Goal: Task Accomplishment & Management: Manage account settings

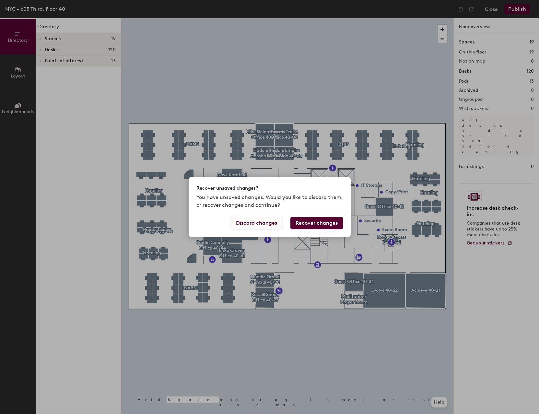
click at [274, 223] on button "Discard changes" at bounding box center [257, 223] width 52 height 12
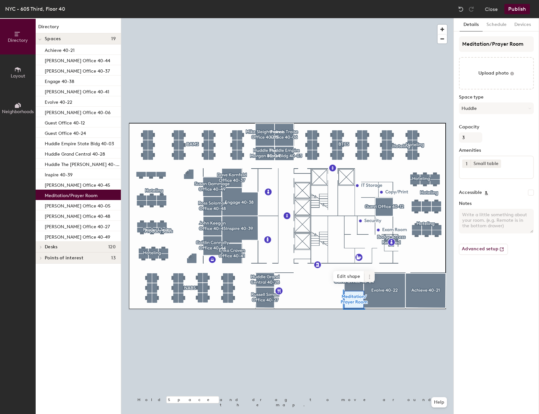
click at [370, 275] on icon at bounding box center [369, 276] width 5 height 5
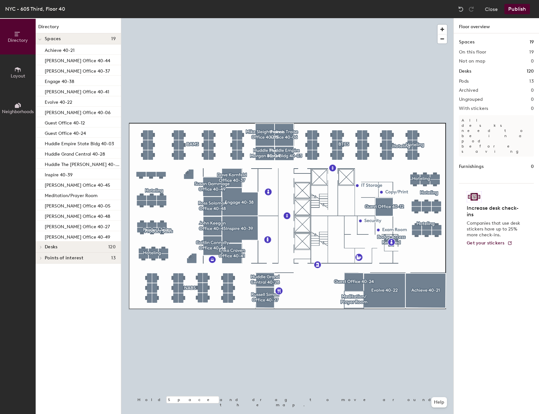
click at [351, 18] on div at bounding box center [287, 18] width 332 height 0
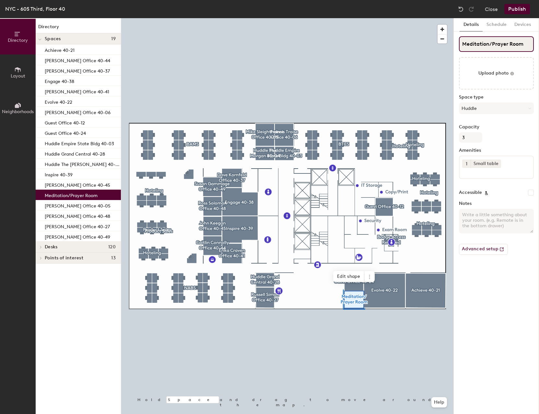
click at [452, 42] on div "Directory Layout Neighborhoods Directory Spaces 19 Achieve 40-21 Caitlin Connol…" at bounding box center [269, 216] width 539 height 396
click at [493, 11] on button "Close" at bounding box center [491, 9] width 13 height 10
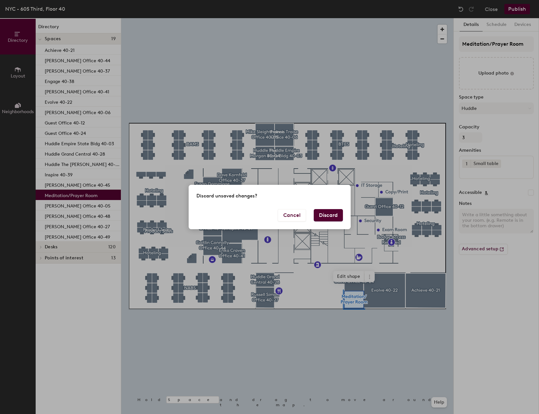
click at [338, 218] on button "Discard" at bounding box center [328, 215] width 29 height 12
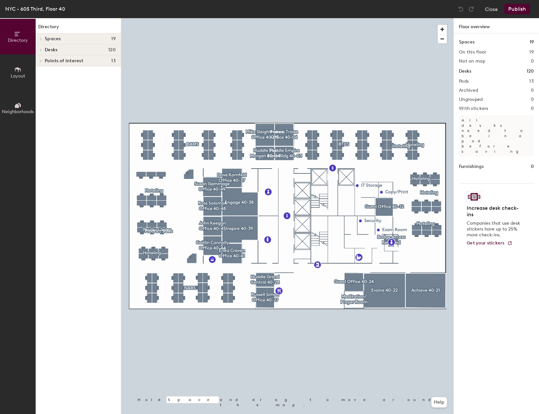
click at [25, 109] on span "Neighborhoods" at bounding box center [18, 112] width 32 height 6
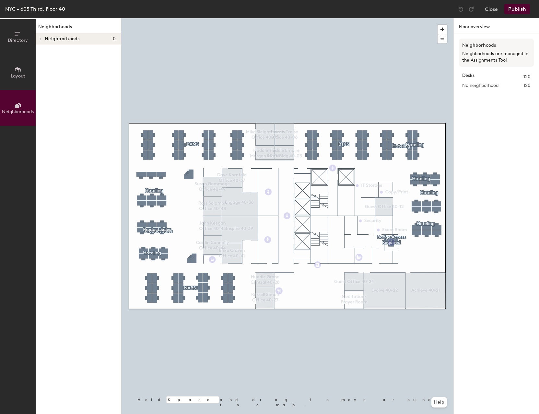
click at [16, 38] on span "Directory" at bounding box center [18, 41] width 20 height 6
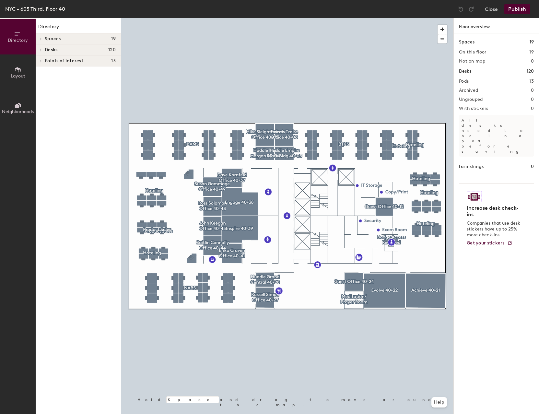
click at [44, 38] on div at bounding box center [40, 38] width 7 height 3
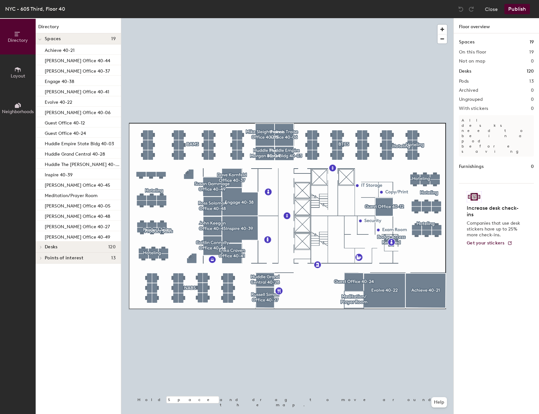
click at [44, 38] on div "Spaces 19" at bounding box center [78, 38] width 85 height 11
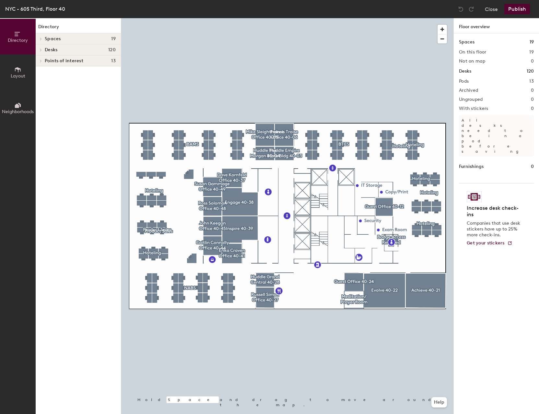
click at [41, 63] on div at bounding box center [40, 60] width 8 height 11
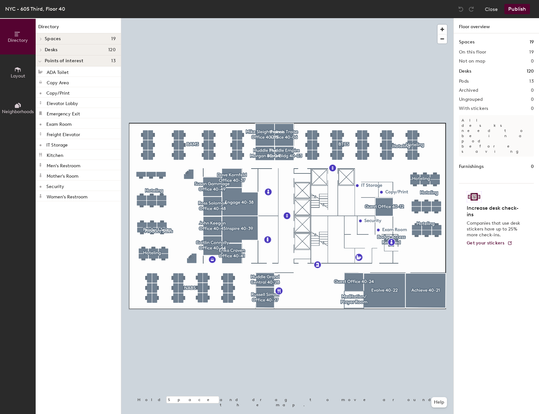
click at [17, 79] on button "Layout" at bounding box center [18, 72] width 36 height 36
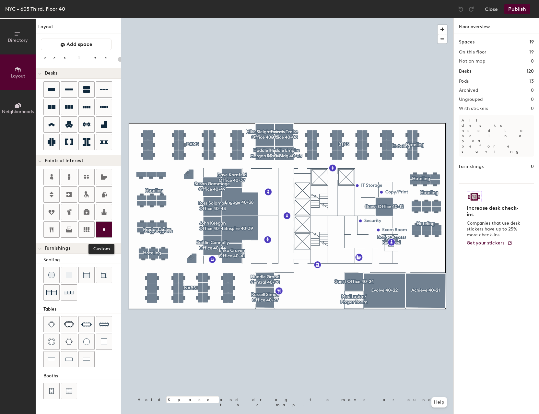
click at [103, 227] on icon at bounding box center [104, 230] width 8 height 8
type input "20"
type input "Meditation/Prayer Room"
click at [379, 314] on span "Done" at bounding box center [384, 313] width 19 height 11
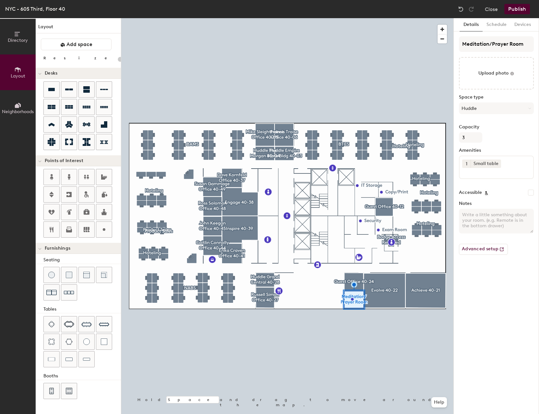
type input "20"
click at [23, 37] on button "Directory" at bounding box center [18, 37] width 36 height 36
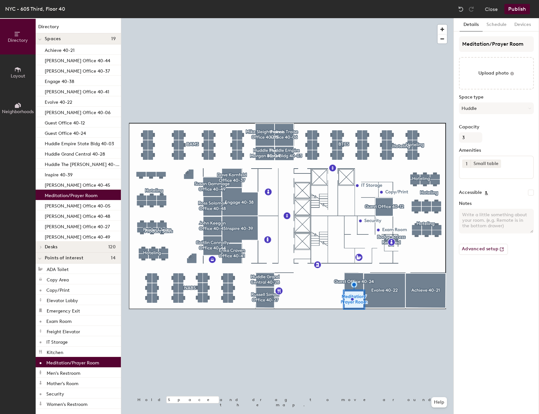
click at [99, 363] on div "Meditation/Prayer Room" at bounding box center [78, 362] width 85 height 10
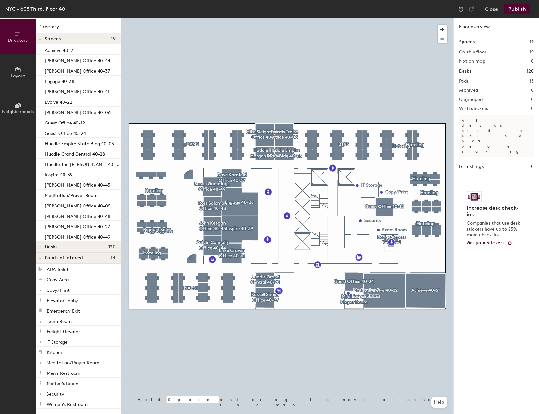
click at [520, 7] on button "Publish" at bounding box center [517, 9] width 26 height 10
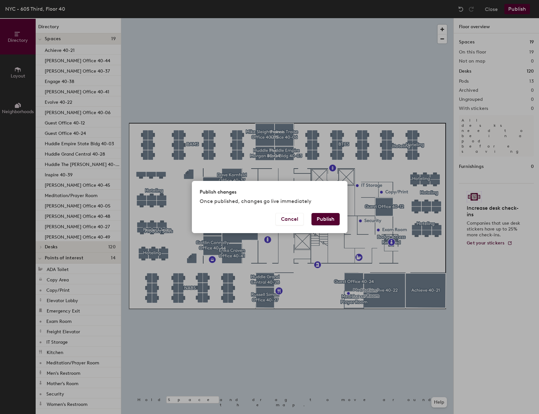
click at [331, 219] on button "Publish" at bounding box center [326, 219] width 28 height 12
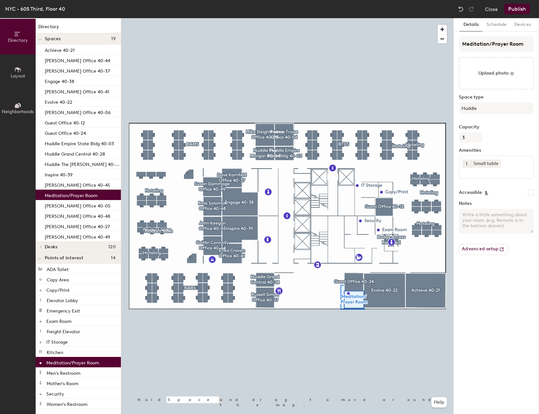
click at [343, 18] on div at bounding box center [287, 18] width 332 height 0
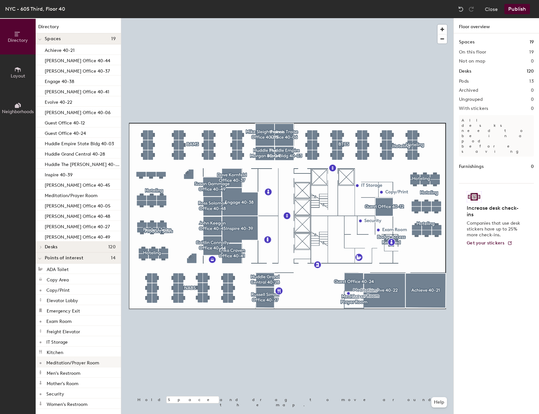
click at [75, 363] on p "Meditation/Prayer Room" at bounding box center [72, 361] width 53 height 7
click at [525, 8] on button "Publish" at bounding box center [517, 9] width 26 height 10
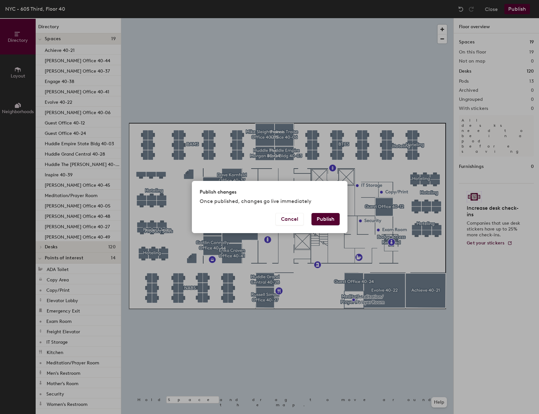
drag, startPoint x: 332, startPoint y: 216, endPoint x: 329, endPoint y: 219, distance: 3.9
click at [331, 217] on button "Publish" at bounding box center [326, 219] width 28 height 12
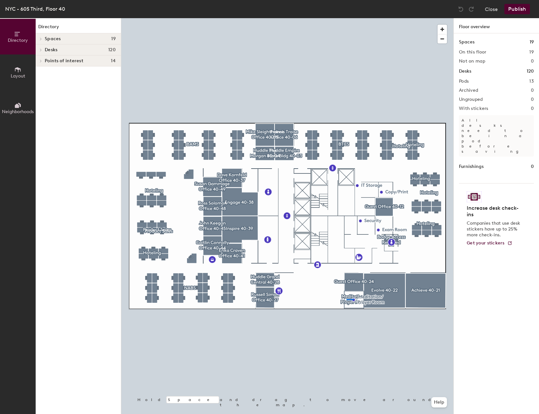
click at [347, 18] on div at bounding box center [287, 18] width 332 height 0
click at [347, 300] on div at bounding box center [350, 299] width 7 height 1
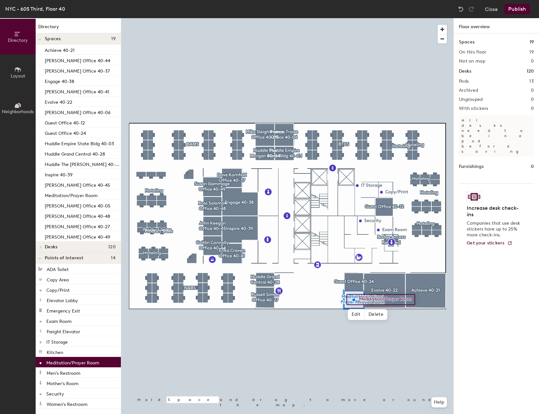
click at [69, 363] on p "Meditation/Prayer Room" at bounding box center [72, 361] width 53 height 7
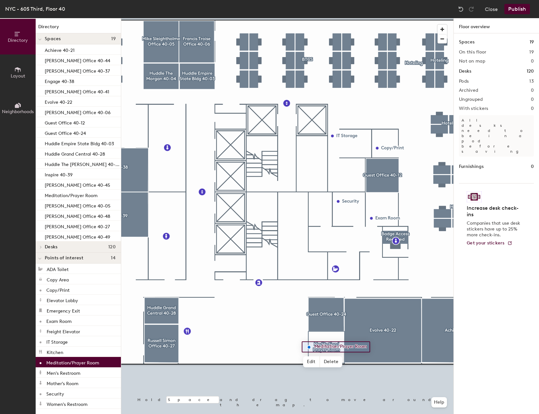
click at [15, 76] on span "Layout" at bounding box center [18, 76] width 15 height 6
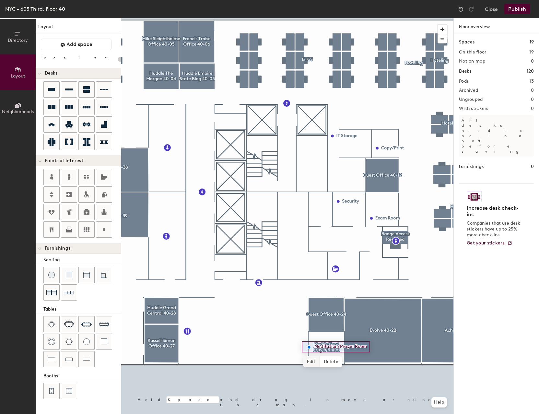
click at [308, 362] on span "Edit" at bounding box center [311, 361] width 17 height 11
click at [316, 347] on input "Meditation/Prayer Room" at bounding box center [345, 346] width 64 height 9
click at [313, 346] on input "Meditation/Prayer Room" at bounding box center [345, 346] width 64 height 9
type input "20"
click at [358, 18] on div at bounding box center [287, 18] width 332 height 0
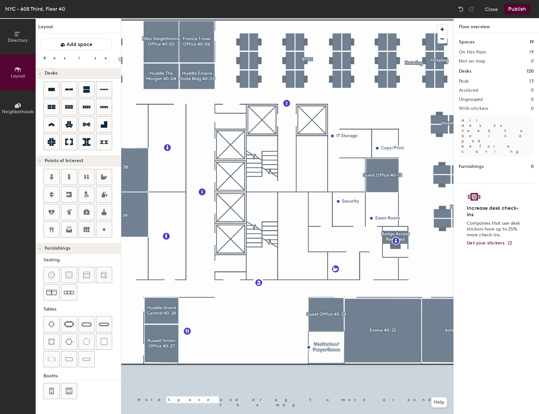
click at [239, 18] on div at bounding box center [287, 18] width 332 height 0
click at [16, 37] on icon at bounding box center [17, 33] width 7 height 7
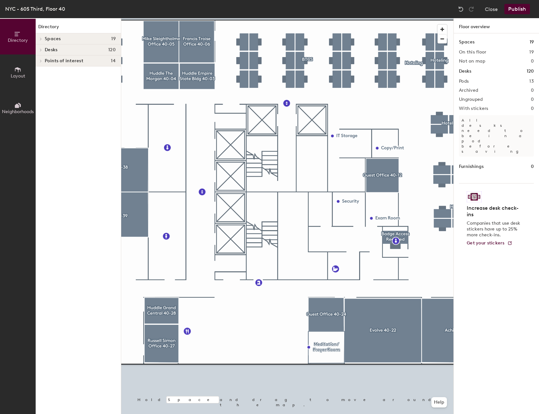
click at [45, 61] on span "Points of interest" at bounding box center [64, 60] width 39 height 5
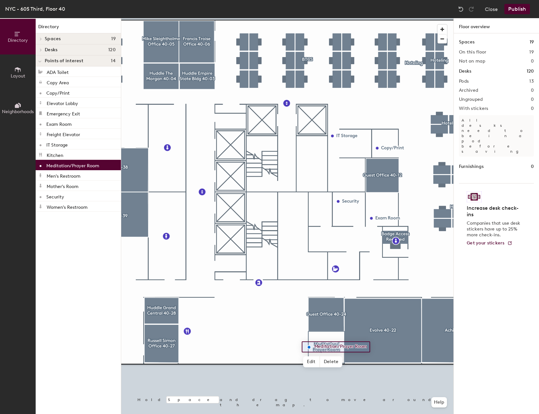
click at [71, 166] on p "Meditation/Prayer Room" at bounding box center [72, 164] width 53 height 7
click at [517, 11] on button "Publish" at bounding box center [517, 9] width 26 height 10
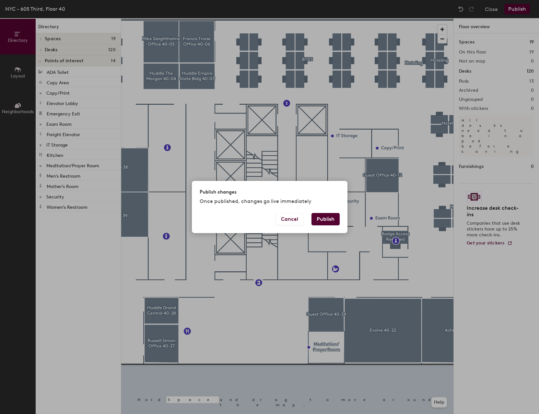
click at [328, 221] on button "Publish" at bounding box center [326, 219] width 28 height 12
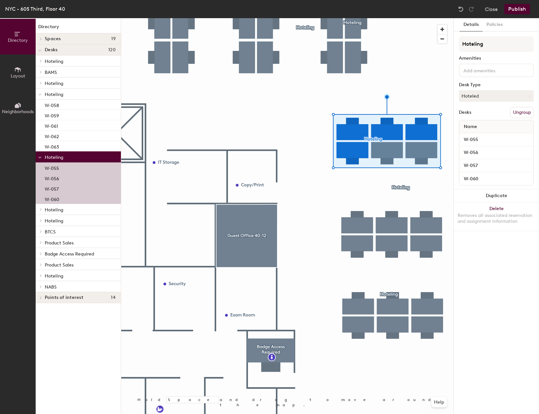
click at [398, 18] on div at bounding box center [287, 18] width 332 height 0
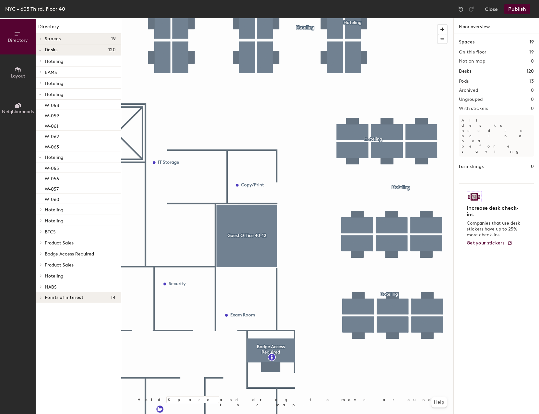
click at [405, 18] on div at bounding box center [287, 18] width 332 height 0
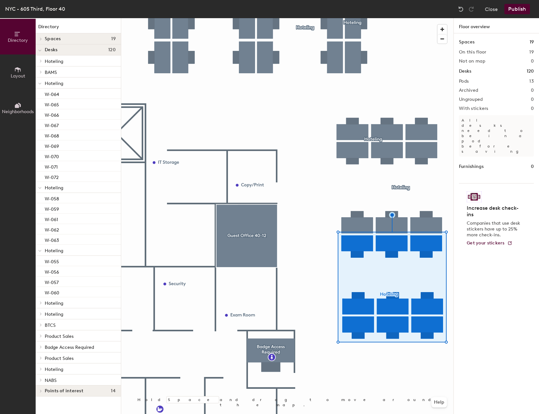
click at [370, 18] on div at bounding box center [287, 18] width 332 height 0
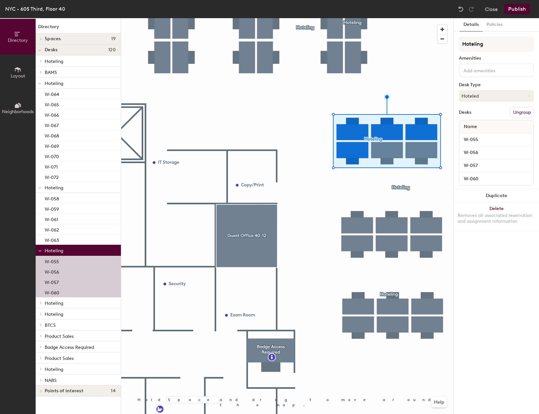
click at [527, 112] on button "Ungroup" at bounding box center [522, 112] width 24 height 11
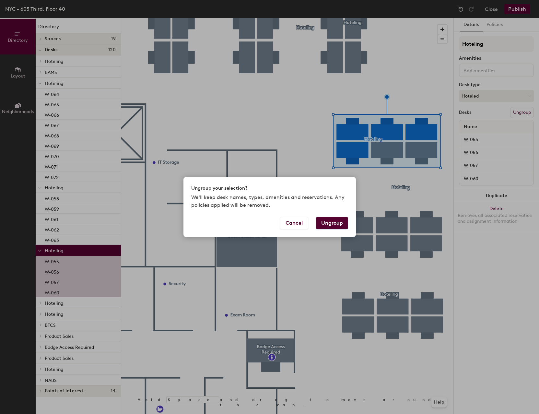
click at [333, 225] on button "Ungroup" at bounding box center [332, 223] width 32 height 12
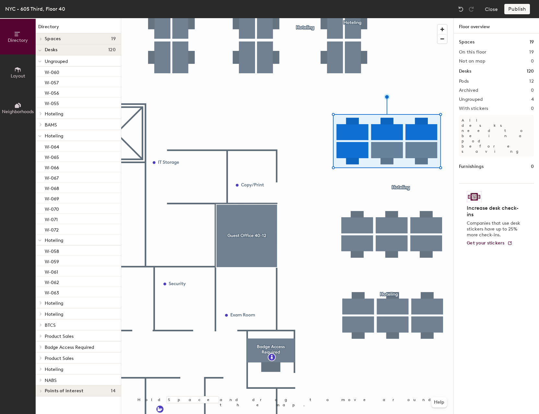
click at [397, 18] on div at bounding box center [287, 18] width 332 height 0
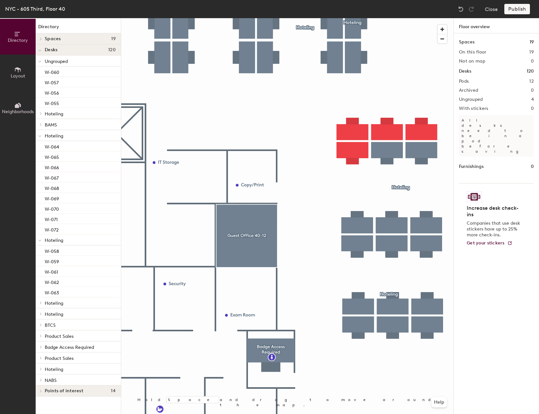
click at [401, 18] on div at bounding box center [287, 18] width 332 height 0
click at [404, 18] on div at bounding box center [287, 18] width 332 height 0
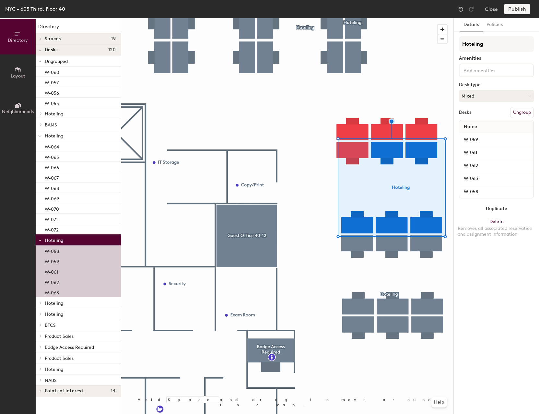
click at [524, 112] on button "Ungroup" at bounding box center [522, 112] width 24 height 11
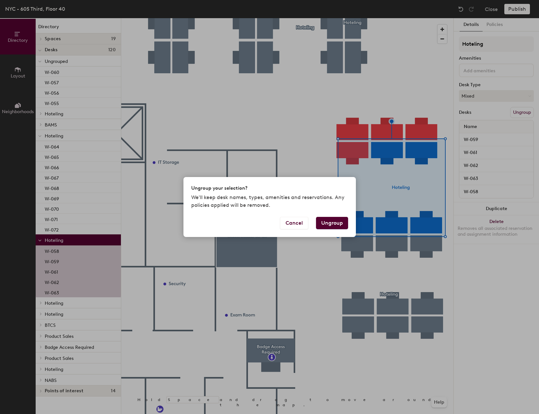
click at [333, 222] on button "Ungroup" at bounding box center [332, 223] width 32 height 12
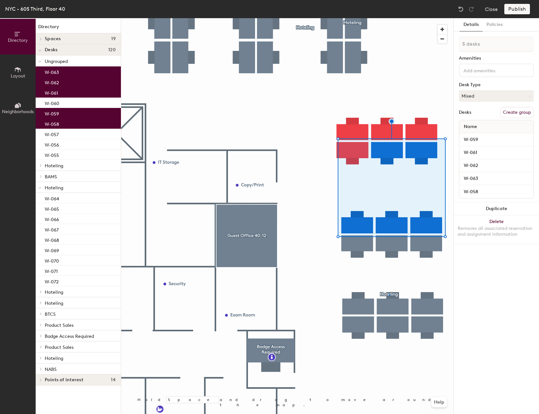
click at [389, 18] on div at bounding box center [287, 18] width 332 height 0
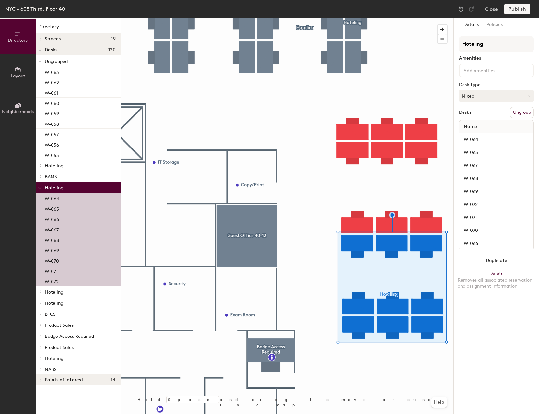
click at [516, 113] on button "Ungroup" at bounding box center [522, 112] width 24 height 11
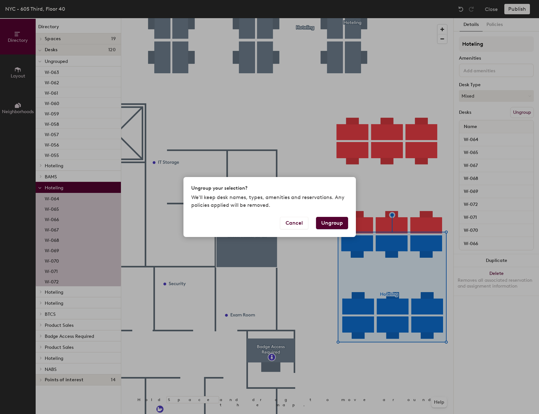
click at [326, 225] on button "Ungroup" at bounding box center [332, 223] width 32 height 12
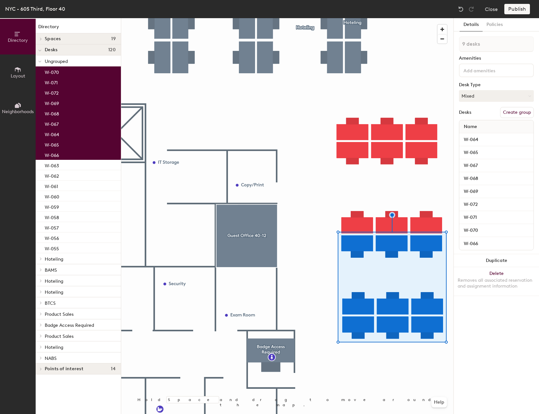
click at [481, 326] on div "Details Policies 9 desks Amenities Desk Type Mixed Desks Create group Name W-06…" at bounding box center [496, 216] width 85 height 396
click at [367, 18] on div at bounding box center [287, 18] width 332 height 0
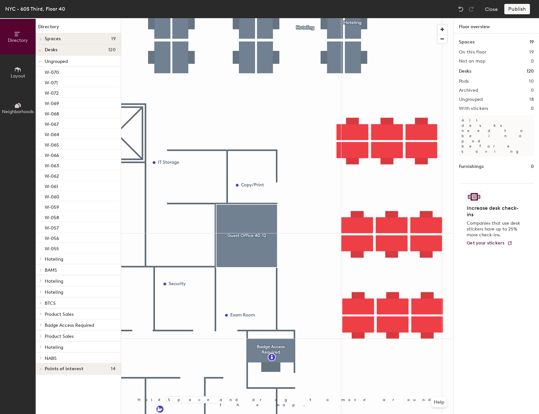
click at [346, 18] on div at bounding box center [287, 18] width 332 height 0
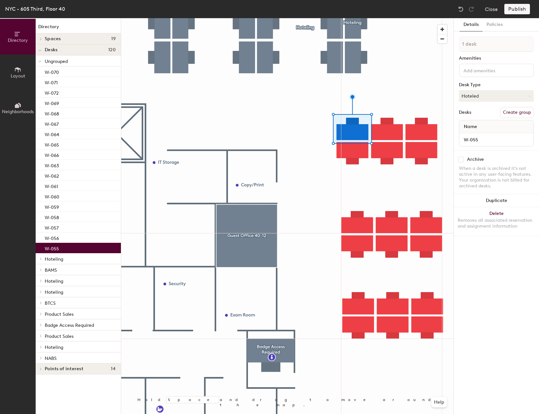
click at [391, 18] on div at bounding box center [287, 18] width 332 height 0
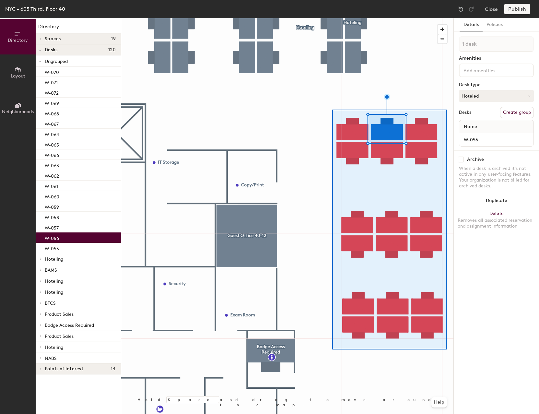
type input "18 desks"
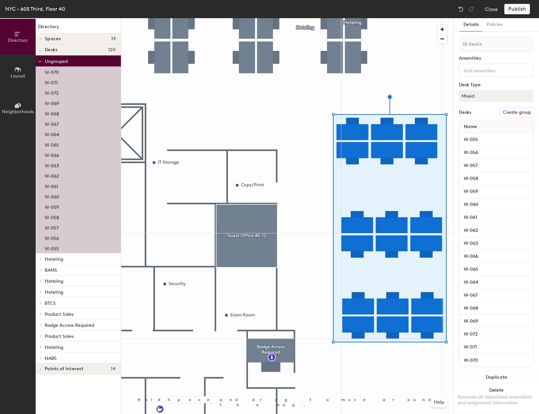
click at [515, 112] on button "Create group" at bounding box center [517, 112] width 34 height 11
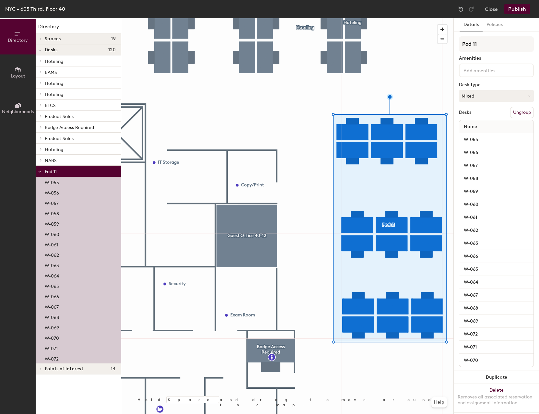
click at [432, 48] on div "Directory Layout Neighborhoods Directory Spaces 19 Achieve 40-21 [PERSON_NAME] …" at bounding box center [269, 216] width 539 height 396
type input "Hoteling"
click at [522, 11] on button "Publish" at bounding box center [517, 9] width 26 height 10
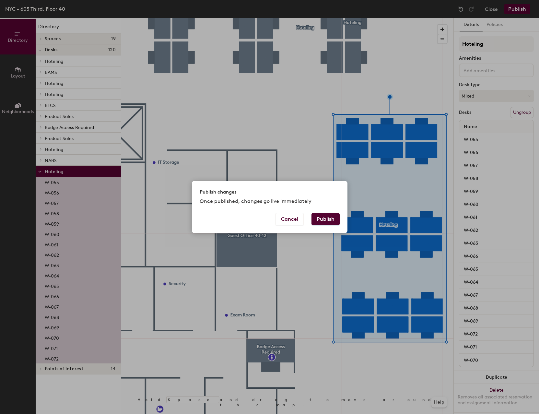
click at [326, 217] on button "Publish" at bounding box center [326, 219] width 28 height 12
